Goal: Information Seeking & Learning: Compare options

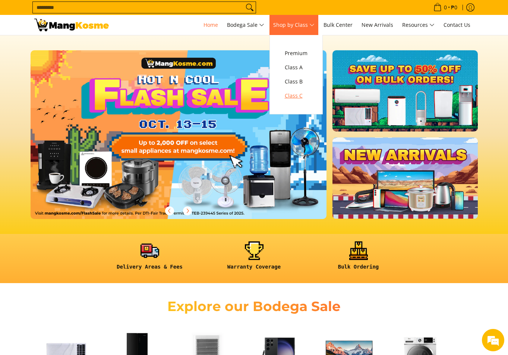
click at [301, 94] on span "Class C" at bounding box center [296, 95] width 23 height 9
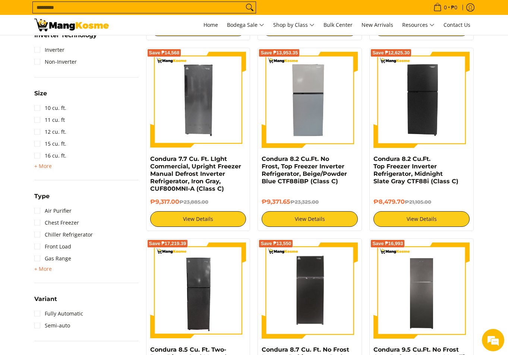
scroll to position [498, 0]
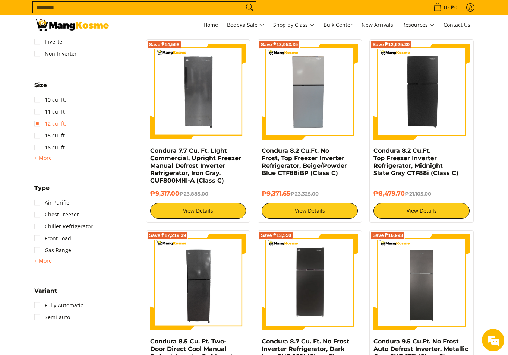
click at [35, 123] on link "12 cu. ft." at bounding box center [50, 124] width 32 height 12
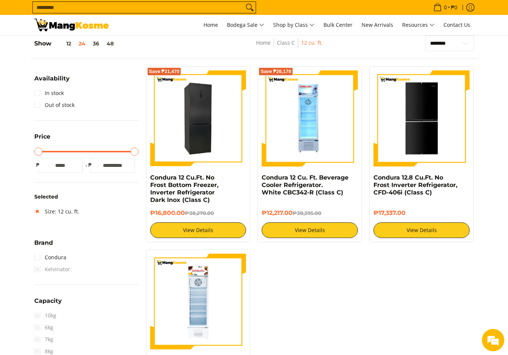
click at [213, 139] on img at bounding box center [198, 118] width 96 height 96
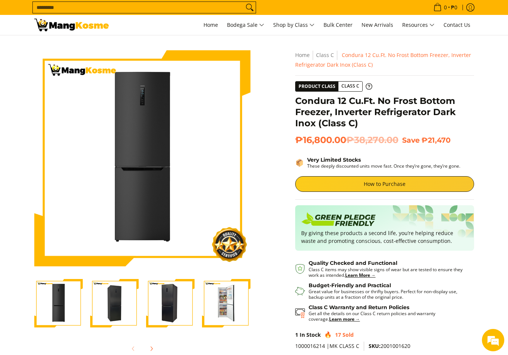
click at [101, 290] on img "Condura 12 Cu.Ft. No Frost Bottom Freezer, Inverter Refrigerator Dark Inox (Cla…" at bounding box center [114, 303] width 48 height 48
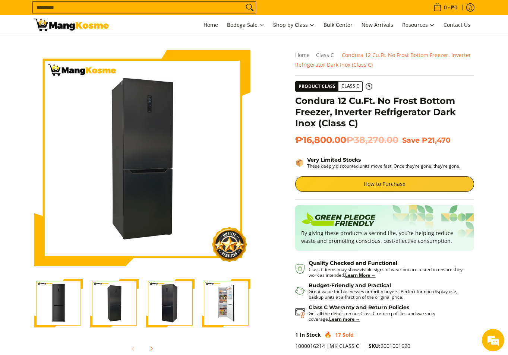
click at [156, 293] on img "Condura 12 Cu.Ft. No Frost Bottom Freezer, Inverter Refrigerator Dark Inox (Cla…" at bounding box center [170, 303] width 48 height 48
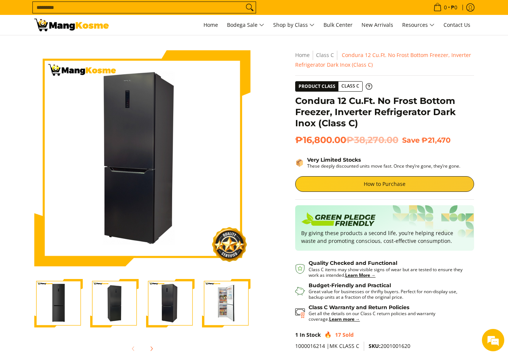
click at [199, 294] on div at bounding box center [226, 304] width 56 height 58
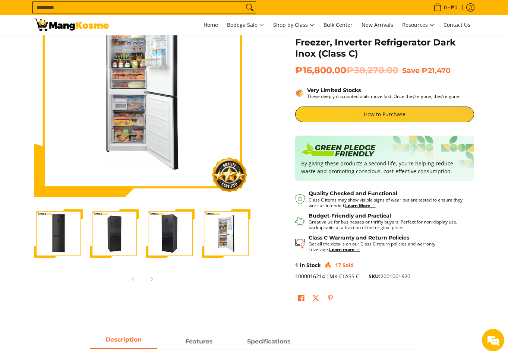
scroll to position [39, 0]
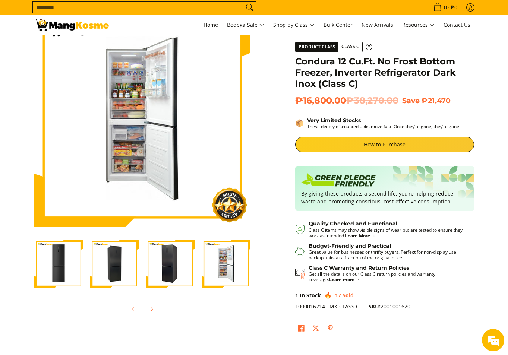
click at [228, 263] on img "Condura 12 Cu.Ft. No Frost Bottom Freezer, Inverter Refrigerator Dark Inox (Cla…" at bounding box center [226, 264] width 48 height 48
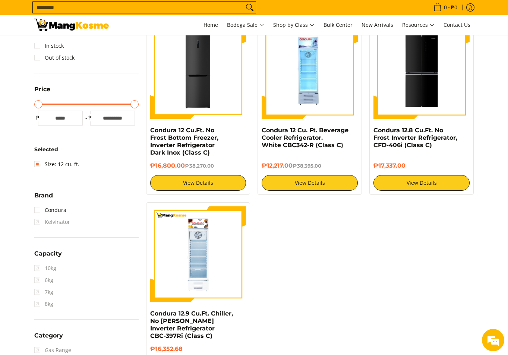
scroll to position [96, 0]
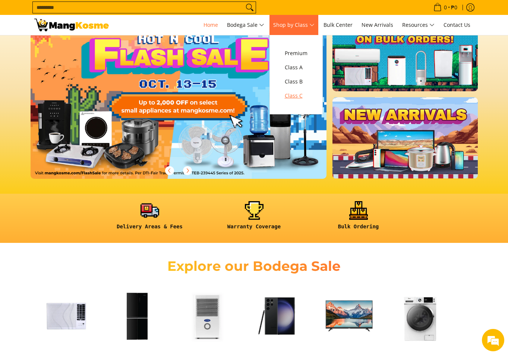
click at [301, 96] on span "Class C" at bounding box center [296, 95] width 23 height 9
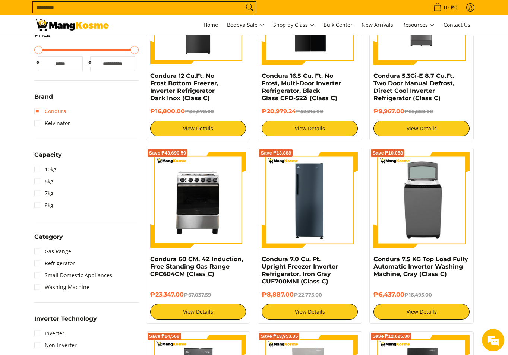
click at [53, 113] on link "Condura" at bounding box center [50, 111] width 32 height 12
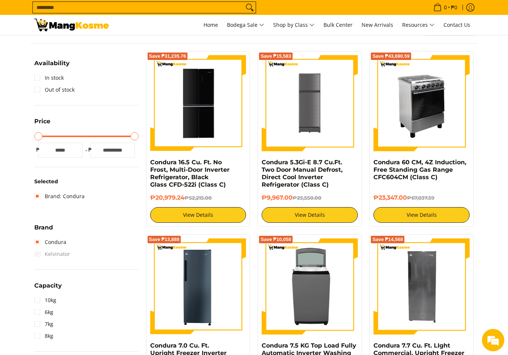
scroll to position [105, 0]
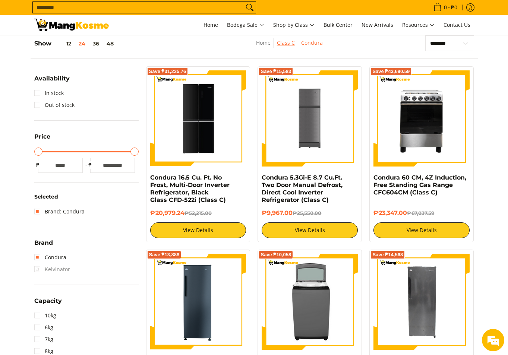
click at [288, 42] on link "Class C" at bounding box center [286, 42] width 18 height 7
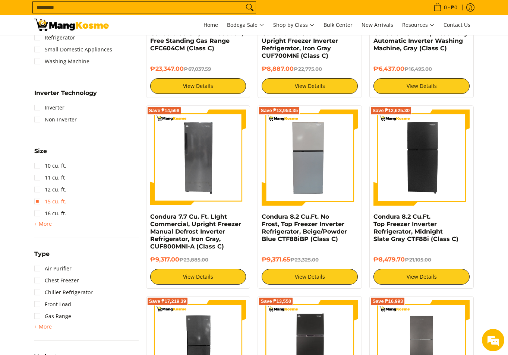
click at [57, 200] on link "15 cu. ft." at bounding box center [50, 202] width 32 height 12
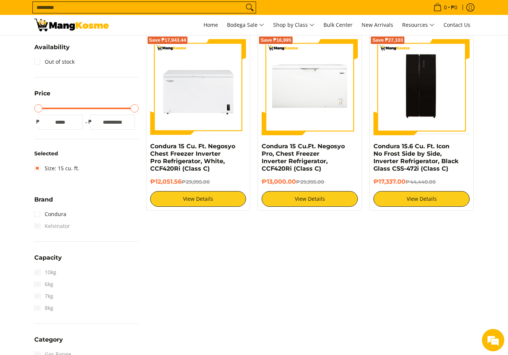
scroll to position [145, 0]
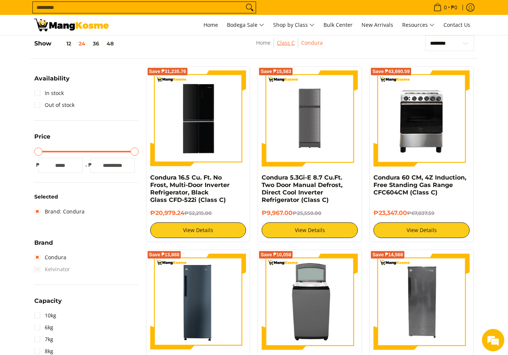
click at [289, 45] on link "Class C" at bounding box center [286, 42] width 18 height 7
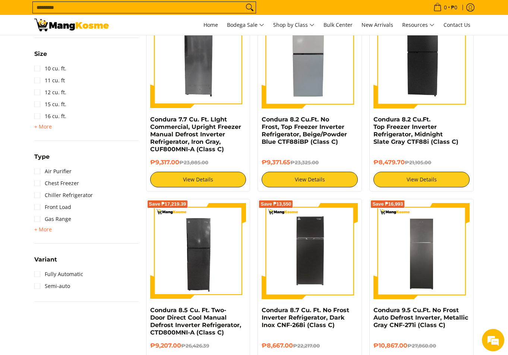
scroll to position [523, 0]
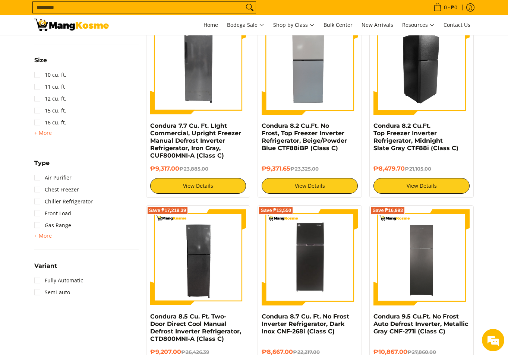
click at [413, 82] on img at bounding box center [421, 67] width 96 height 96
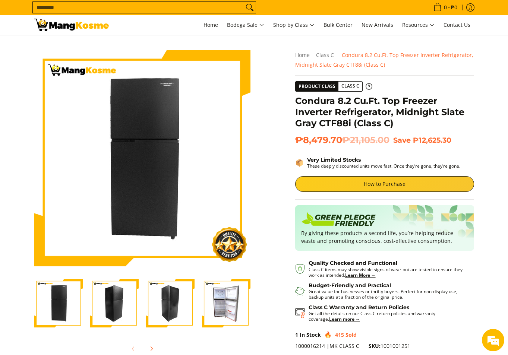
click at [189, 287] on img "Condura 8.2 Cu.Ft. Top Freezer Inverter Refrigerator, Midnight Slate Gray CTF88…" at bounding box center [170, 303] width 48 height 48
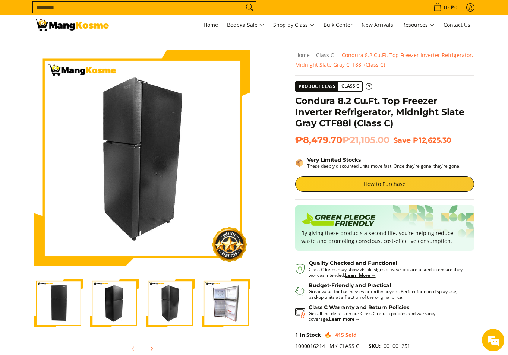
click at [225, 288] on img "Condura 8.2 Cu.Ft. Top Freezer Inverter Refrigerator, Midnight Slate Gray CTF88…" at bounding box center [226, 303] width 48 height 48
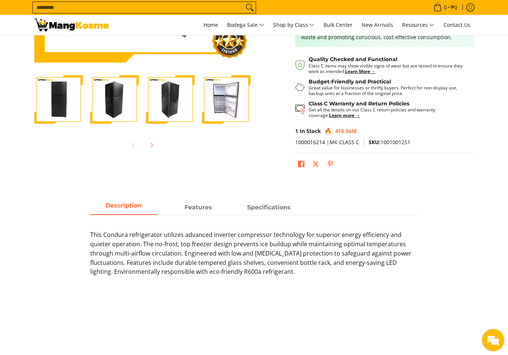
scroll to position [228, 0]
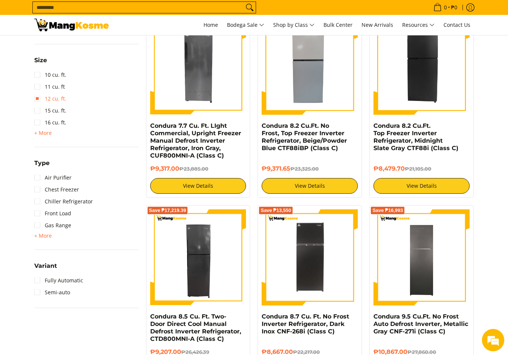
click at [57, 100] on link "12 cu. ft." at bounding box center [50, 99] width 32 height 12
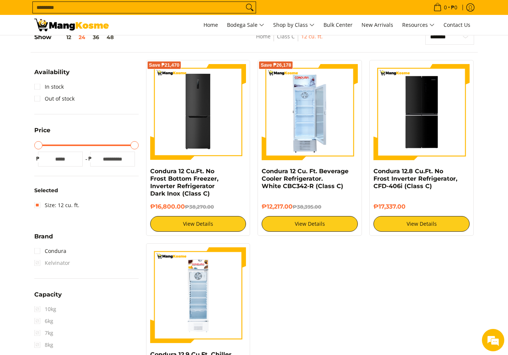
scroll to position [105, 0]
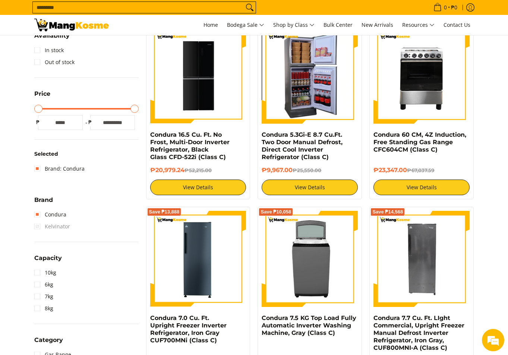
scroll to position [142, 0]
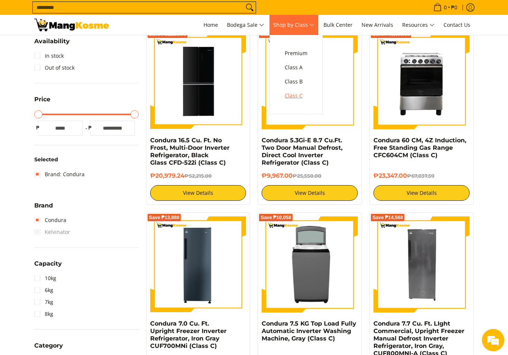
click at [304, 98] on span "Class C" at bounding box center [296, 95] width 23 height 9
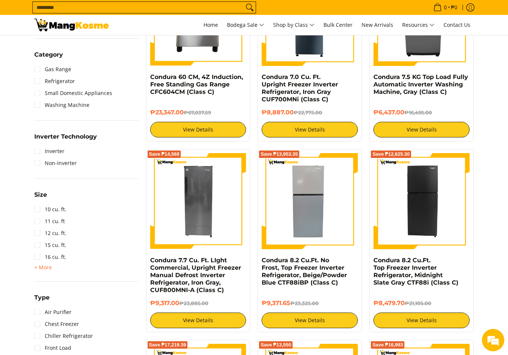
scroll to position [426, 0]
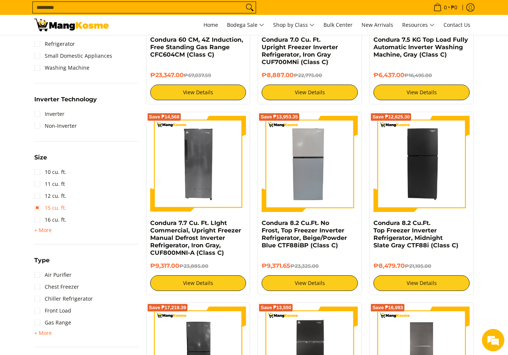
drag, startPoint x: 60, startPoint y: 208, endPoint x: 67, endPoint y: 213, distance: 9.6
click at [60, 208] on link "15 cu. ft." at bounding box center [50, 208] width 32 height 12
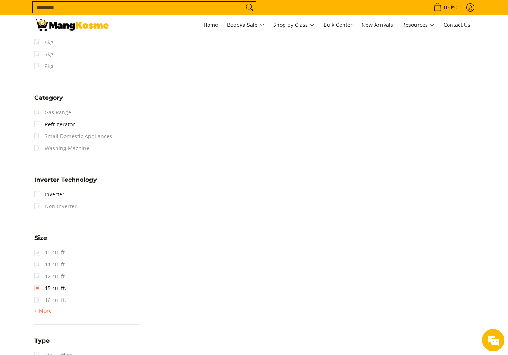
scroll to position [396, 0]
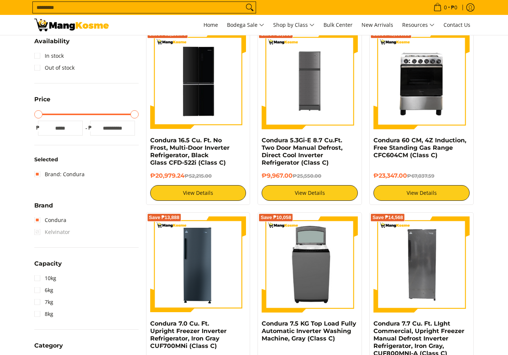
scroll to position [142, 0]
click at [58, 233] on span "Kelvinator" at bounding box center [52, 232] width 36 height 12
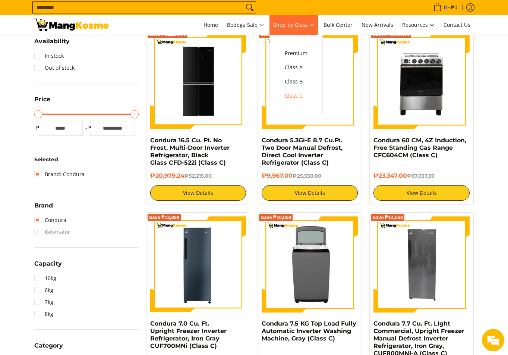
click at [304, 95] on span "Class C" at bounding box center [296, 95] width 23 height 9
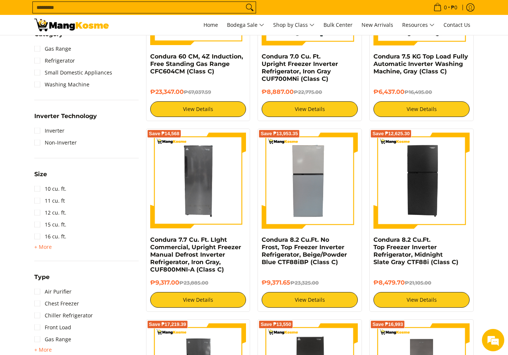
scroll to position [457, 0]
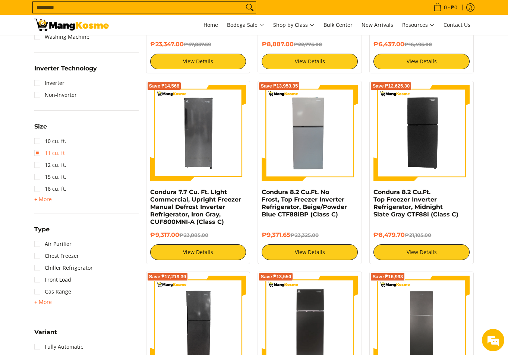
click at [51, 155] on link "11 cu. ft" at bounding box center [49, 153] width 31 height 12
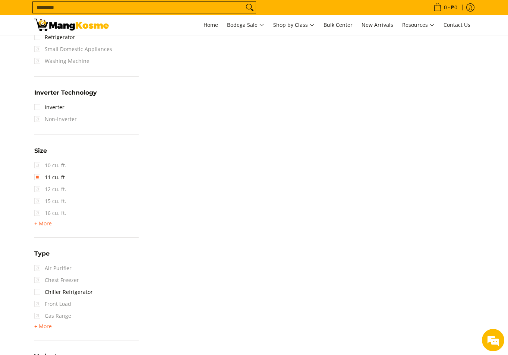
scroll to position [499, 0]
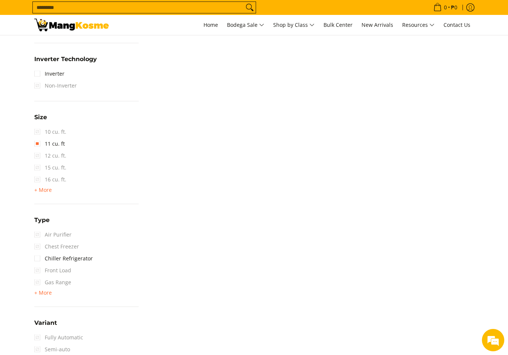
click at [56, 132] on span "10 cu. ft." at bounding box center [50, 132] width 32 height 12
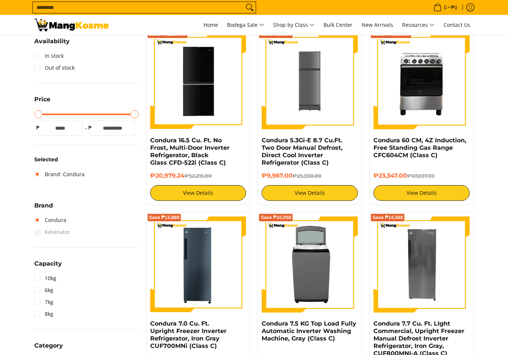
click at [56, 233] on span "Kelvinator" at bounding box center [52, 232] width 36 height 12
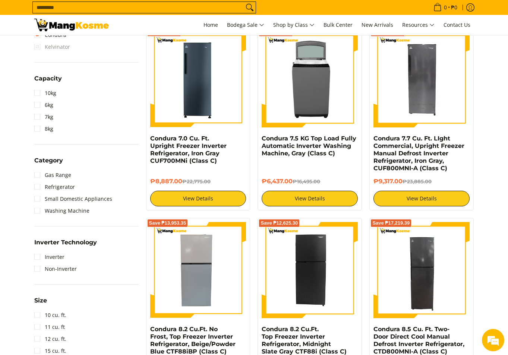
scroll to position [463, 0]
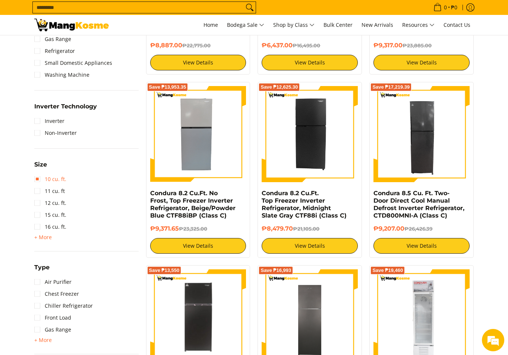
click at [63, 178] on link "10 cu. ft." at bounding box center [50, 179] width 32 height 12
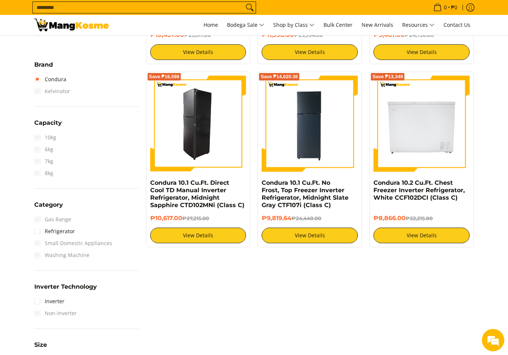
click at [216, 132] on img at bounding box center [198, 124] width 96 height 96
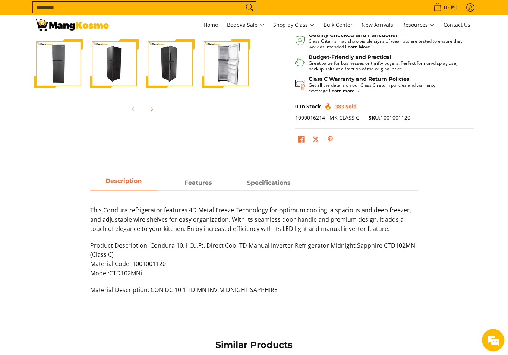
scroll to position [177, 0]
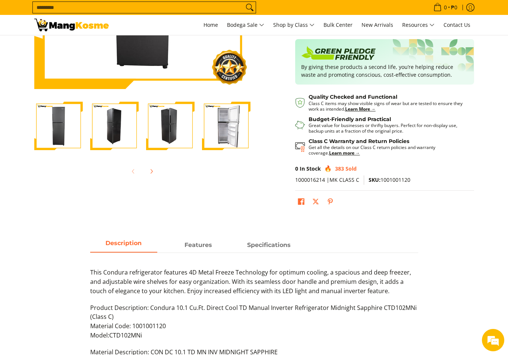
click at [230, 120] on img "Condura 10.1 Cu.Ft. Direct Cool TD Manual Inverter Refrigerator, Midnight Sapph…" at bounding box center [226, 126] width 48 height 48
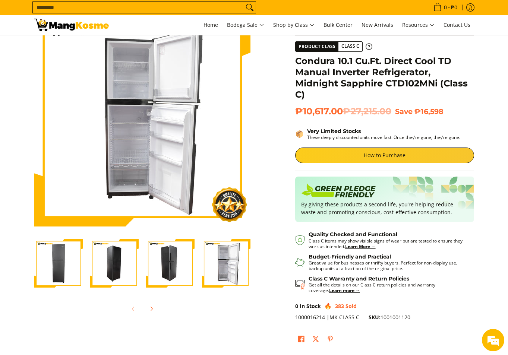
scroll to position [25, 0]
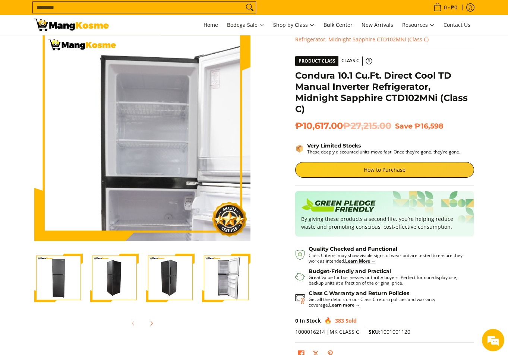
click at [126, 92] on img at bounding box center [142, 133] width 216 height 216
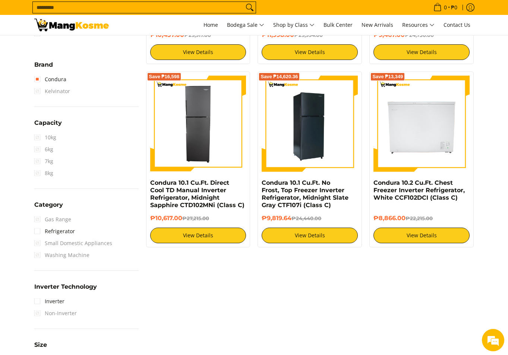
click at [311, 146] on img at bounding box center [310, 124] width 96 height 96
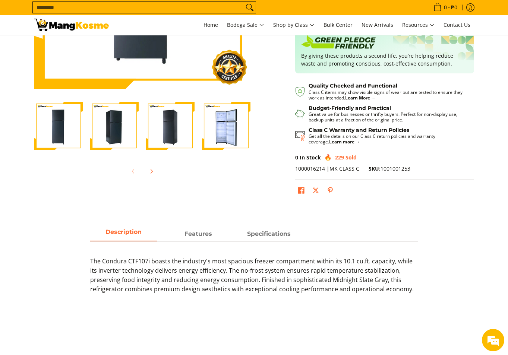
scroll to position [178, 0]
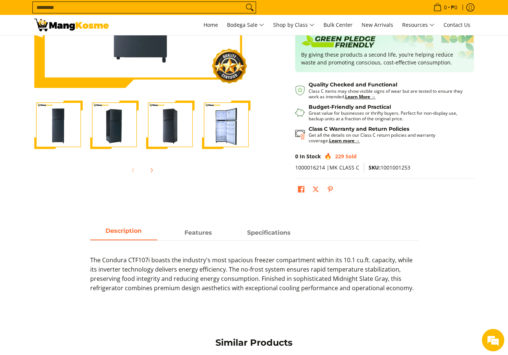
click at [223, 140] on img "Condura 10.1 Cu.Ft. No Frost, Top Freezer Inverter Refrigerator, Midnight Slate…" at bounding box center [226, 125] width 48 height 48
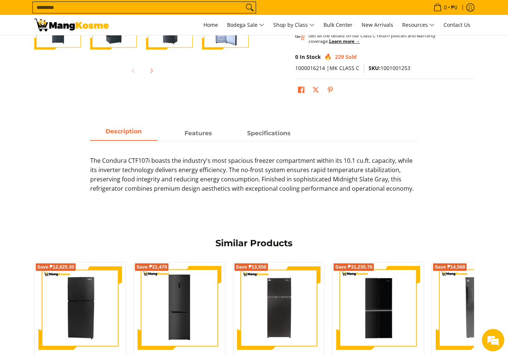
scroll to position [0, 0]
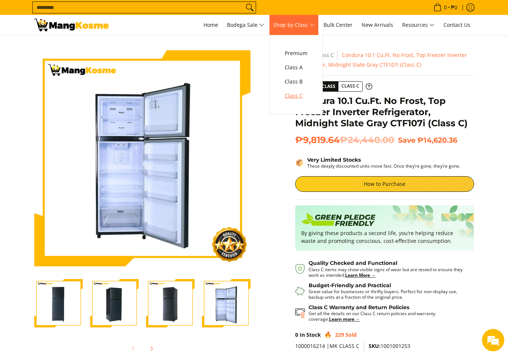
click at [299, 97] on span "Class C" at bounding box center [296, 95] width 23 height 9
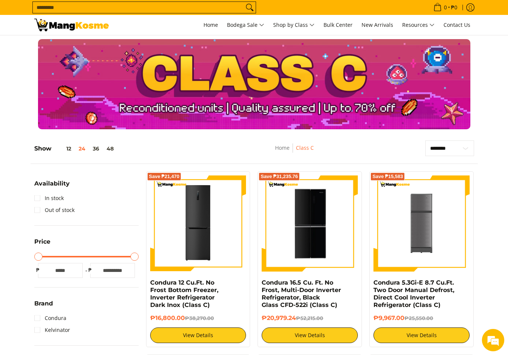
click at [161, 6] on input "Search..." at bounding box center [138, 7] width 211 height 11
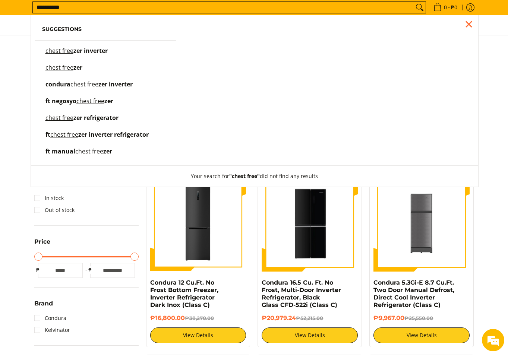
type input "**********"
click at [69, 69] on mark "chest free" at bounding box center [59, 67] width 28 height 8
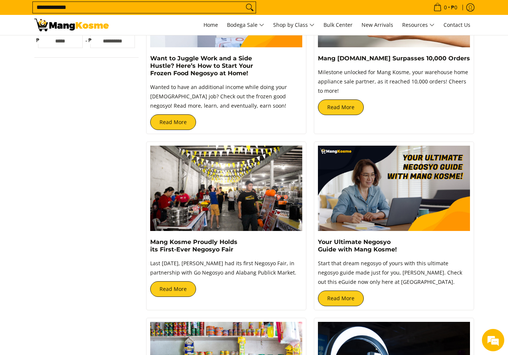
scroll to position [108, 0]
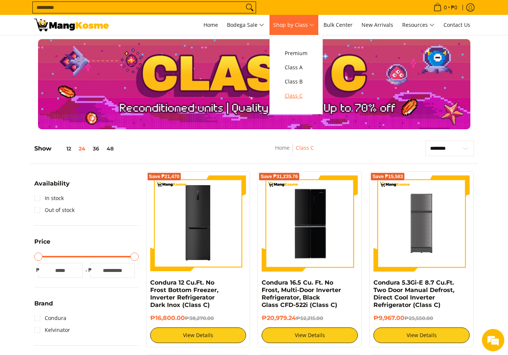
click at [299, 95] on span "Class C" at bounding box center [296, 95] width 23 height 9
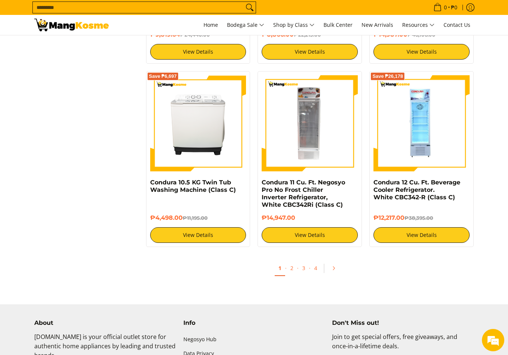
scroll to position [1394, 0]
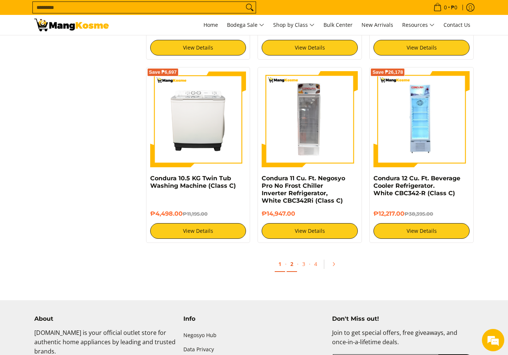
click at [292, 257] on link "2" at bounding box center [291, 264] width 10 height 15
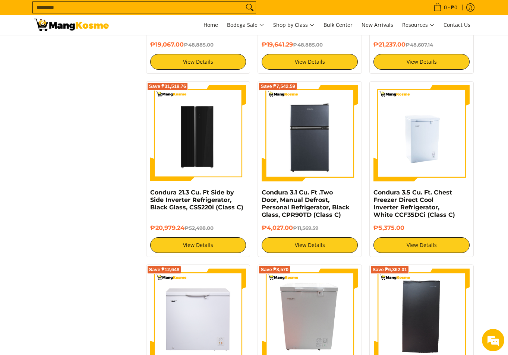
click at [418, 125] on img at bounding box center [421, 133] width 96 height 96
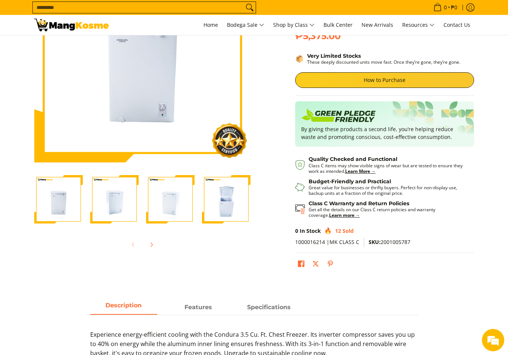
scroll to position [166, 0]
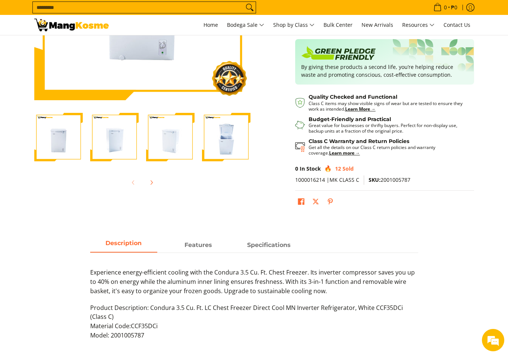
click at [222, 148] on img "Condura 3.5 Cu. Ft. Chest Freezer Direct Cool Inverter Refrigerator, White CCF3…" at bounding box center [226, 137] width 48 height 48
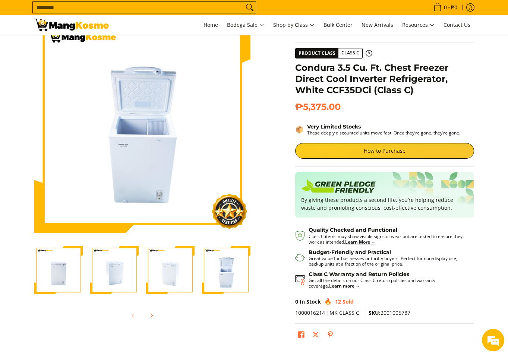
scroll to position [15, 0]
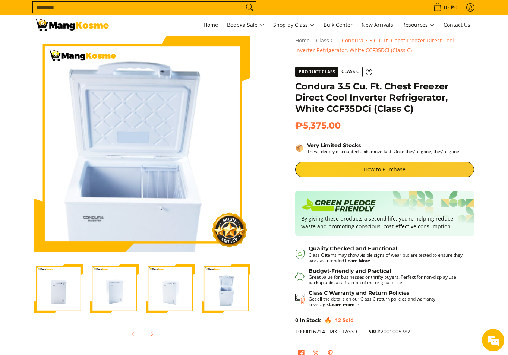
click at [147, 126] on img at bounding box center [142, 144] width 216 height 216
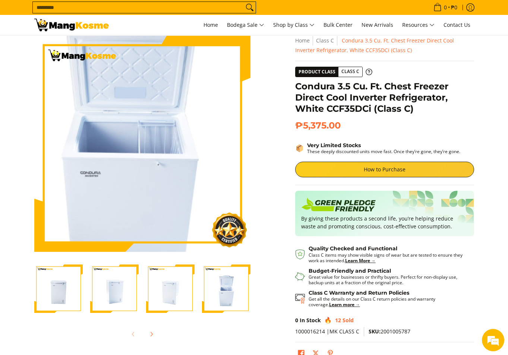
scroll to position [0, 0]
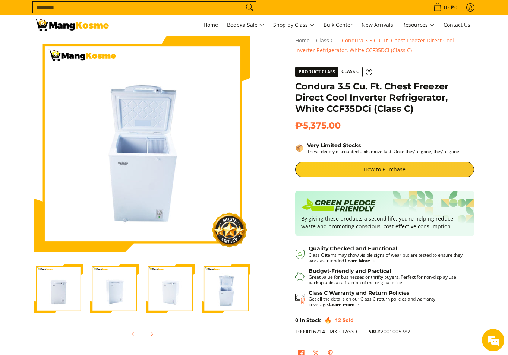
click at [163, 280] on img "Condura 3.5 Cu. Ft. Chest Freezer Direct Cool Inverter Refrigerator, White CCF3…" at bounding box center [170, 288] width 48 height 48
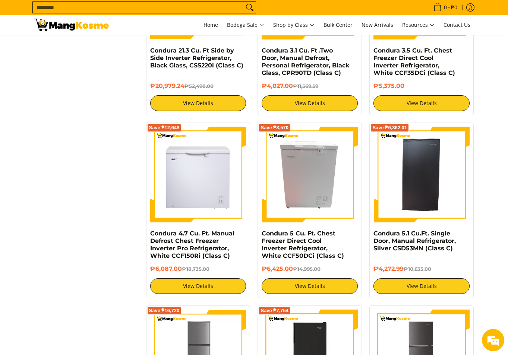
scroll to position [1025, 0]
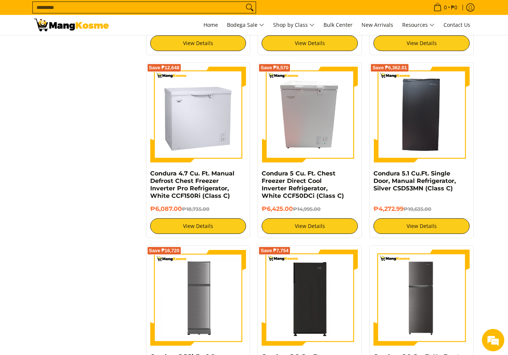
click at [196, 126] on img at bounding box center [198, 115] width 96 height 96
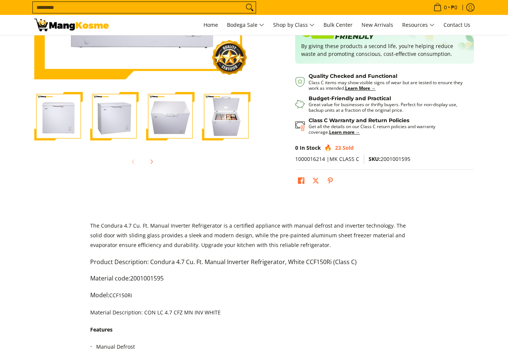
scroll to position [221, 0]
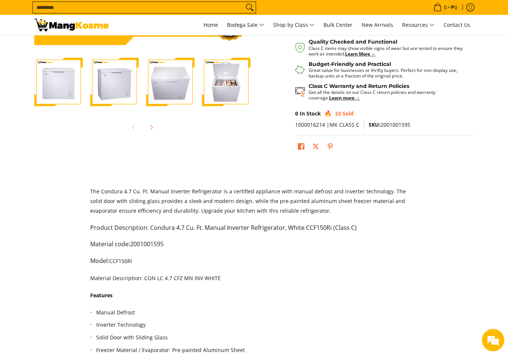
click at [241, 95] on img "Condura 4.7 Cu. Ft. Manual Defrost Chest Freezer Inverter Pro Refrigerator, Whi…" at bounding box center [226, 82] width 48 height 48
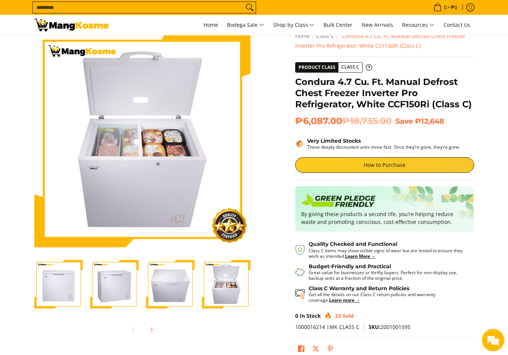
scroll to position [32, 0]
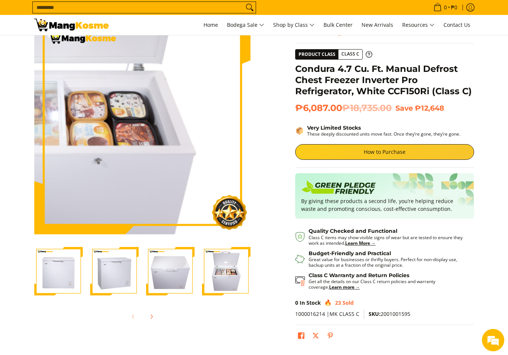
click at [180, 134] on img at bounding box center [142, 126] width 216 height 216
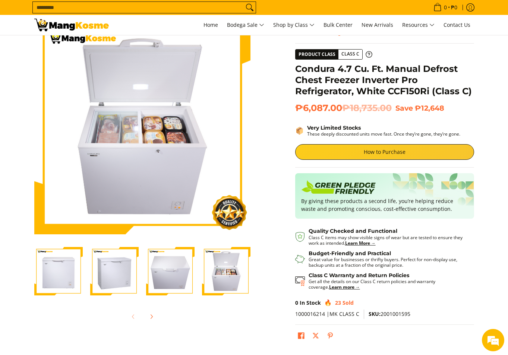
click at [160, 259] on img "Condura 4.7 Cu. Ft. Manual Defrost Chest Freezer Inverter Pro Refrigerator, Whi…" at bounding box center [170, 271] width 48 height 48
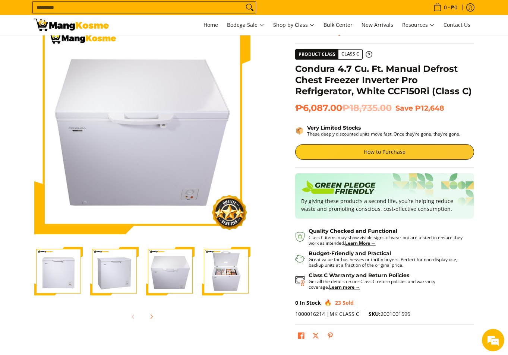
scroll to position [0, 0]
click at [118, 265] on img "Condura 4.7 Cu. Ft. Manual Defrost Chest Freezer Inverter Pro Refrigerator, Whi…" at bounding box center [114, 271] width 48 height 48
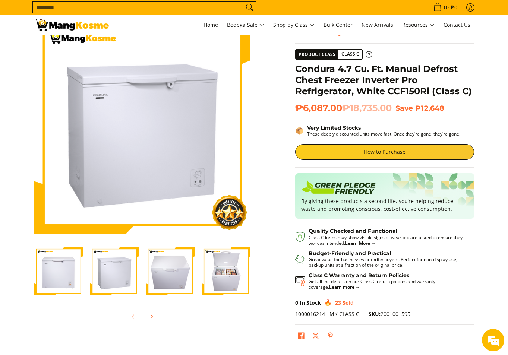
click at [82, 267] on img "Condura 4.7 Cu. Ft. Manual Defrost Chest Freezer Inverter Pro Refrigerator, Whi…" at bounding box center [58, 271] width 48 height 48
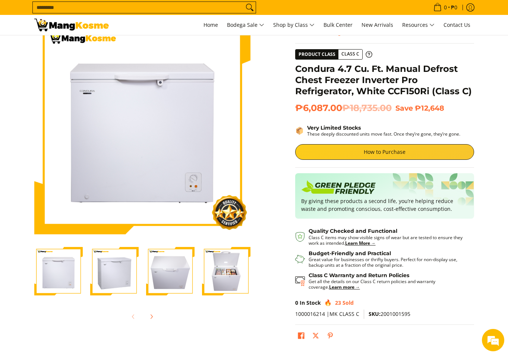
click at [118, 269] on img "Condura 4.7 Cu. Ft. Manual Defrost Chest Freezer Inverter Pro Refrigerator, Whi…" at bounding box center [114, 271] width 48 height 48
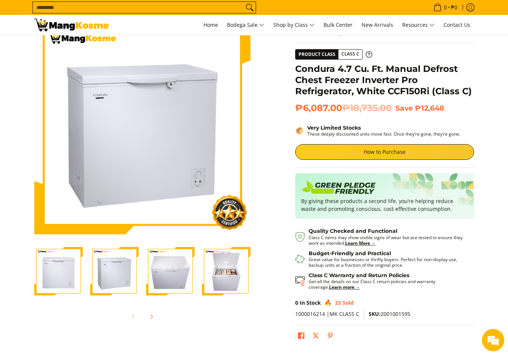
click at [150, 272] on img "Condura 4.7 Cu. Ft. Manual Defrost Chest Freezer Inverter Pro Refrigerator, Whi…" at bounding box center [170, 271] width 48 height 48
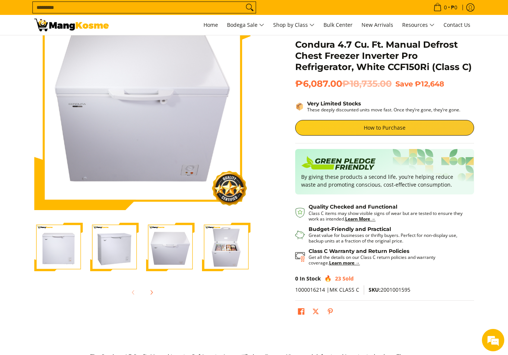
scroll to position [37, 0]
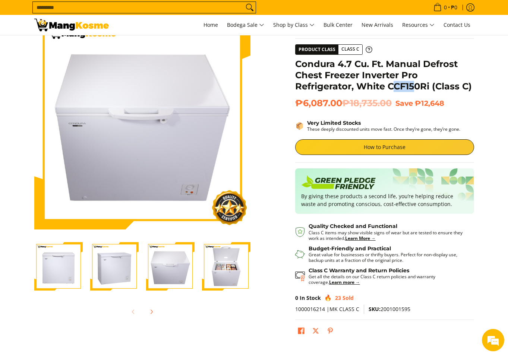
drag, startPoint x: 393, startPoint y: 85, endPoint x: 419, endPoint y: 83, distance: 26.5
click at [419, 84] on h1 "Condura 4.7 Cu. Ft. Manual Defrost Chest Freezer Inverter Pro Refrigerator, Whi…" at bounding box center [384, 75] width 179 height 34
click at [427, 83] on h1 "Condura 4.7 Cu. Ft. Manual Defrost Chest Freezer Inverter Pro Refrigerator, Whi…" at bounding box center [384, 75] width 179 height 34
drag, startPoint x: 506, startPoint y: 78, endPoint x: 506, endPoint y: 70, distance: 7.8
click at [506, 70] on section "Skip to Main Content Enable zoom Disable zoom Enable zoom Disable zoom Enable z…" at bounding box center [254, 178] width 508 height 358
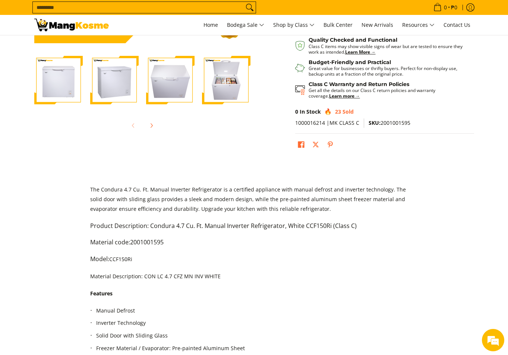
scroll to position [225, 0]
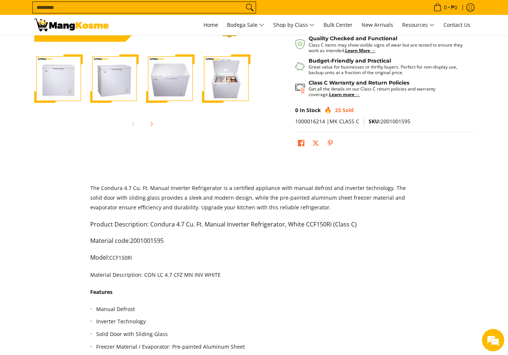
click at [215, 79] on img "Condura 4.7 Cu. Ft. Manual Defrost Chest Freezer Inverter Pro Refrigerator, Whi…" at bounding box center [226, 78] width 48 height 48
click at [142, 88] on div at bounding box center [170, 79] width 56 height 58
click at [104, 80] on img "Condura 4.7 Cu. Ft. Manual Defrost Chest Freezer Inverter Pro Refrigerator, Whi…" at bounding box center [114, 78] width 48 height 48
click at [187, 86] on img "Condura 4.7 Cu. Ft. Manual Defrost Chest Freezer Inverter Pro Refrigerator, Whi…" at bounding box center [170, 78] width 48 height 48
click at [72, 85] on img "Condura 4.7 Cu. Ft. Manual Defrost Chest Freezer Inverter Pro Refrigerator, Whi…" at bounding box center [58, 78] width 48 height 48
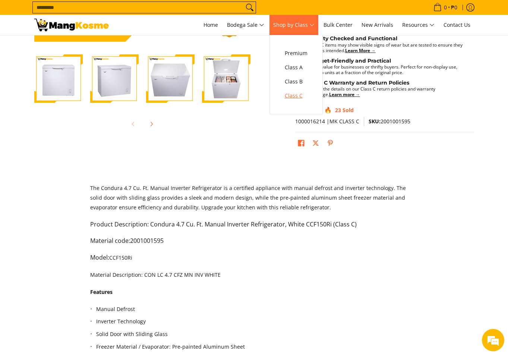
click at [299, 95] on span "Class C" at bounding box center [296, 95] width 23 height 9
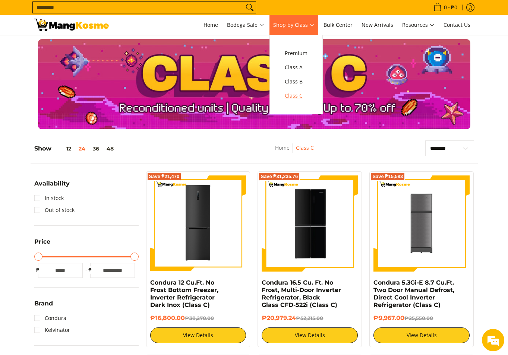
click at [295, 99] on span "Class C" at bounding box center [296, 95] width 23 height 9
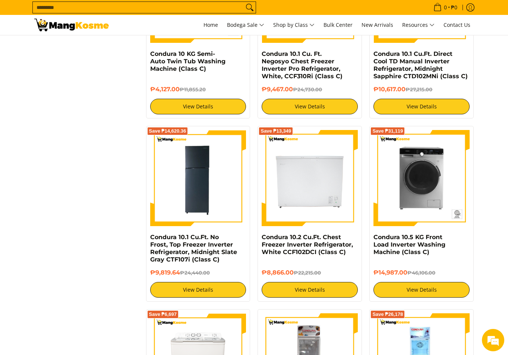
scroll to position [1150, 0]
